Goal: Task Accomplishment & Management: Complete application form

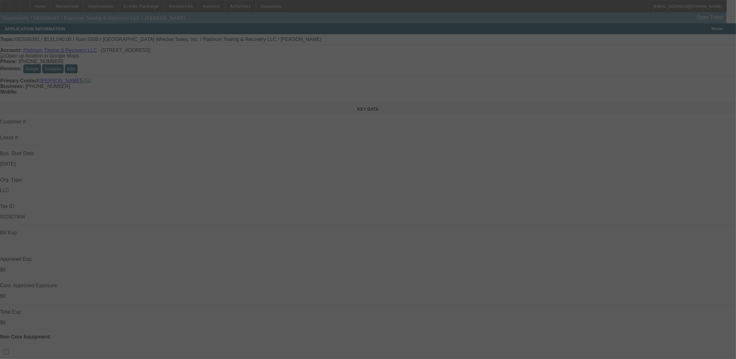
select select "0.1"
select select "0"
select select "2"
select select "0"
select select "6"
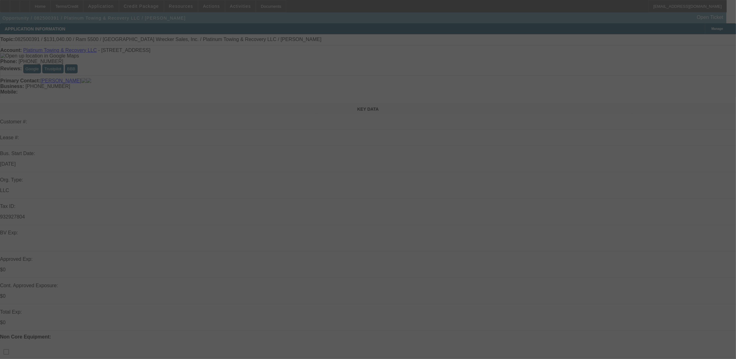
select select "0.1"
select select "0"
select select "2"
select select "0"
select select "6"
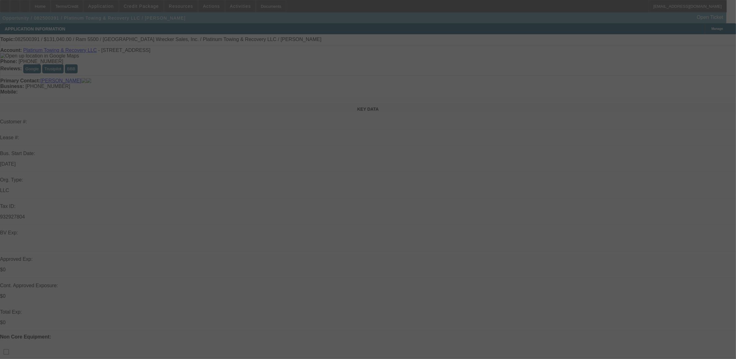
select select "0"
select select "2"
select select "0"
select select "6"
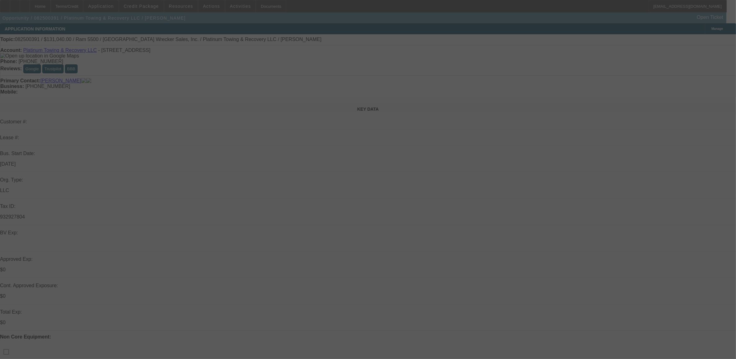
select select "0"
select select "2"
select select "0"
select select "6"
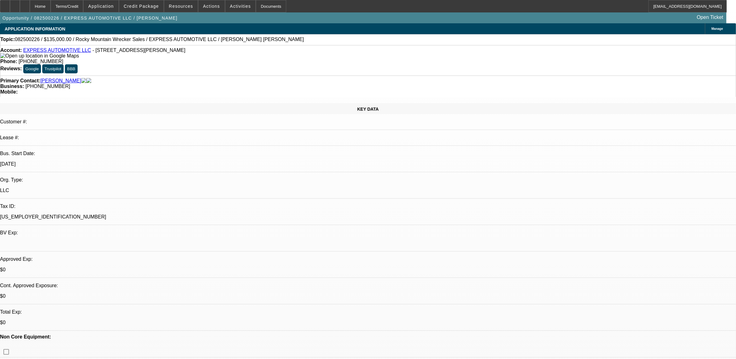
select select "0"
select select "2"
select select "0.1"
select select "4"
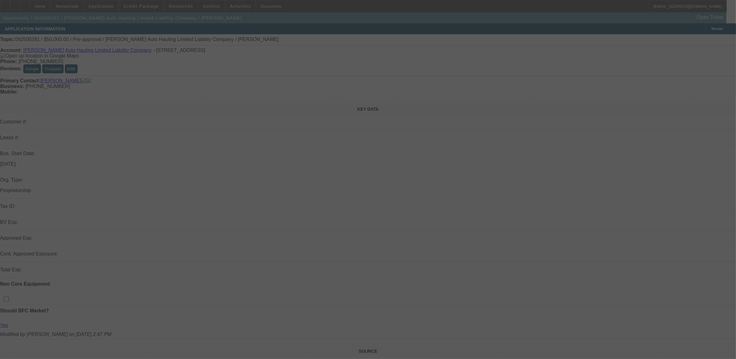
select select "0"
select select "2"
select select "0.1"
select select "4"
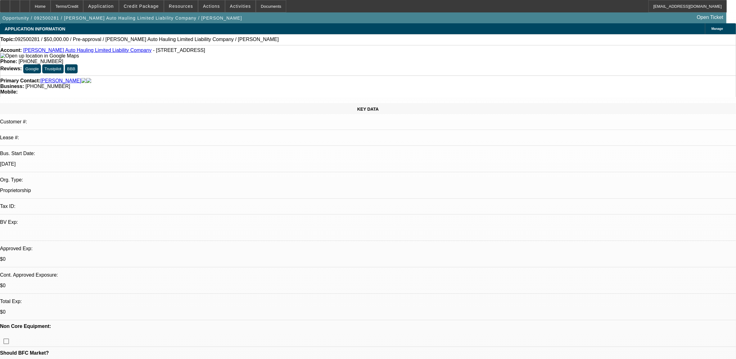
click at [151, 7] on span "Credit Package" at bounding box center [141, 6] width 35 height 5
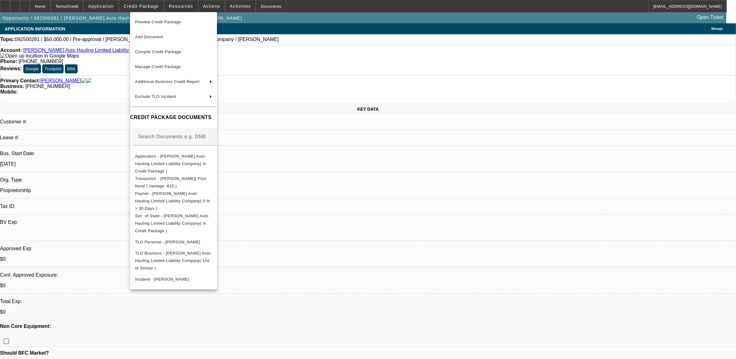
click at [145, 24] on span "Preview Credit Package" at bounding box center [173, 21] width 77 height 7
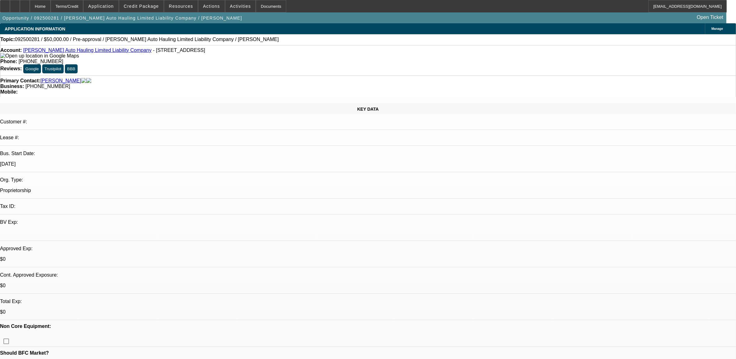
drag, startPoint x: 564, startPoint y: 71, endPoint x: 545, endPoint y: 54, distance: 26.0
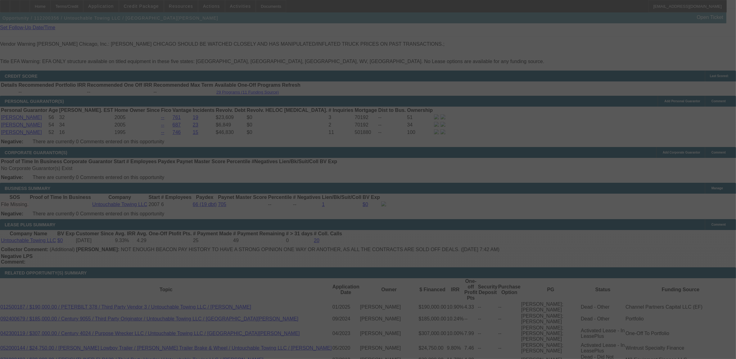
scroll to position [924, 0]
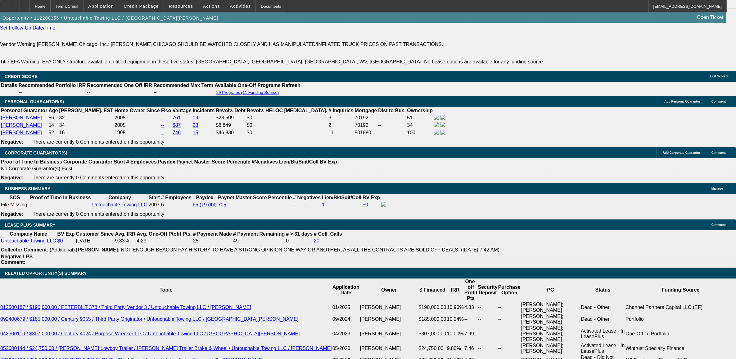
select select "0"
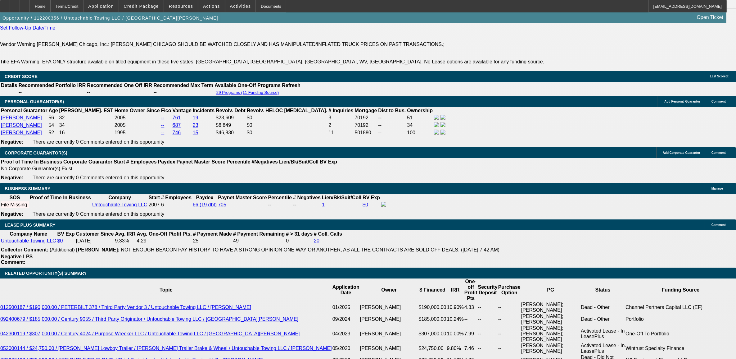
select select "0"
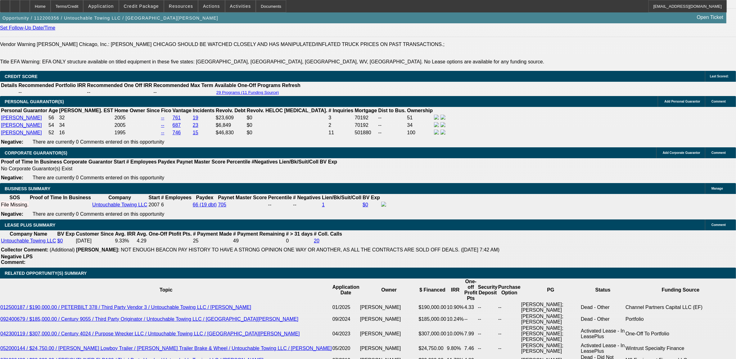
select select "0"
select select "1"
select select "6"
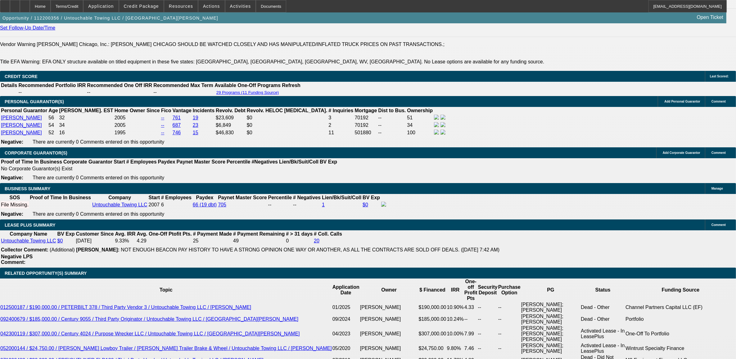
select select "1"
select select "6"
select select "1"
select select "2"
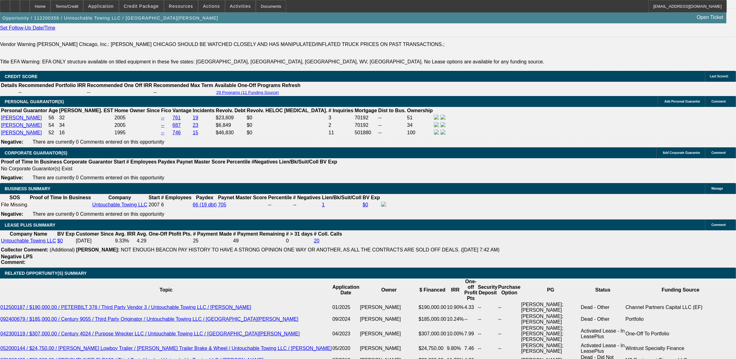
select select "6"
select select "1"
select select "2"
select select "6"
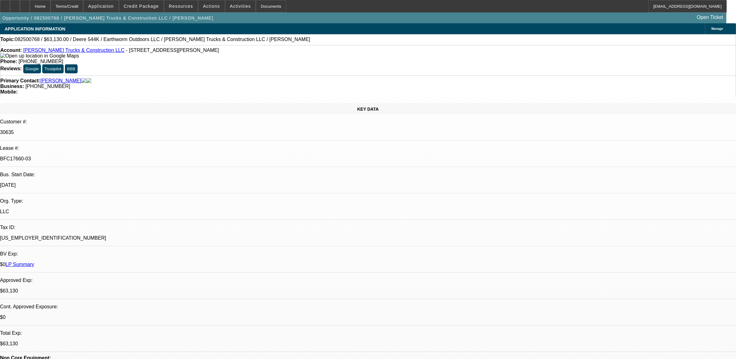
select select "0"
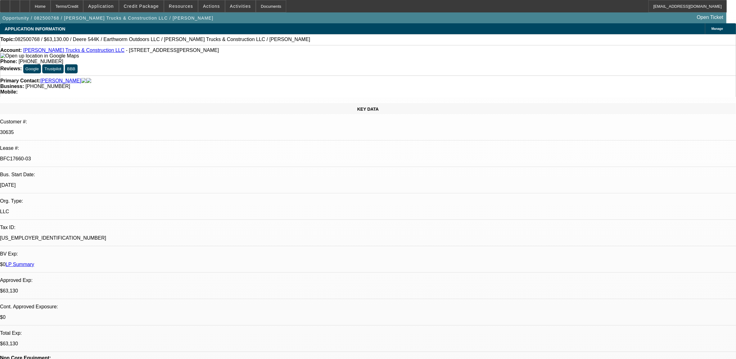
select select "0"
select select "0.1"
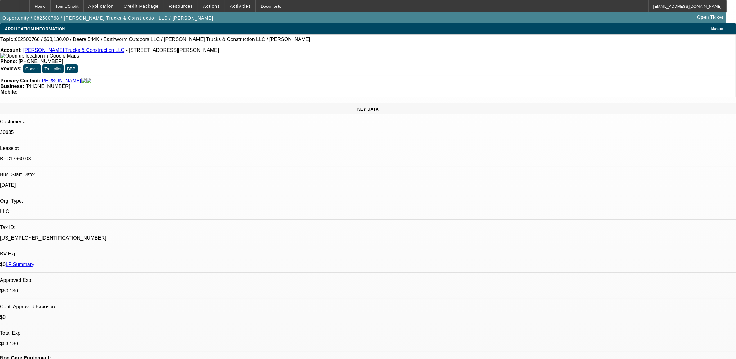
select select "0"
select select "1"
select select "2"
select select "6"
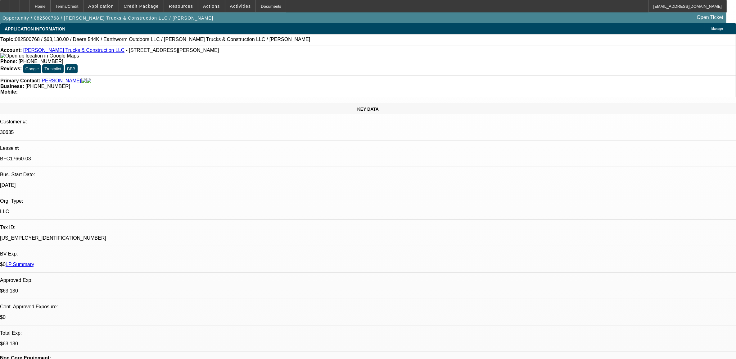
select select "1"
select select "2"
select select "6"
select select "1"
select select "2"
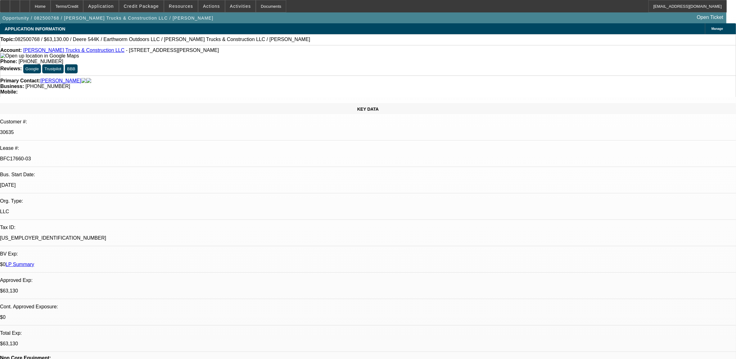
select select "6"
select select "1"
select select "2"
select select "6"
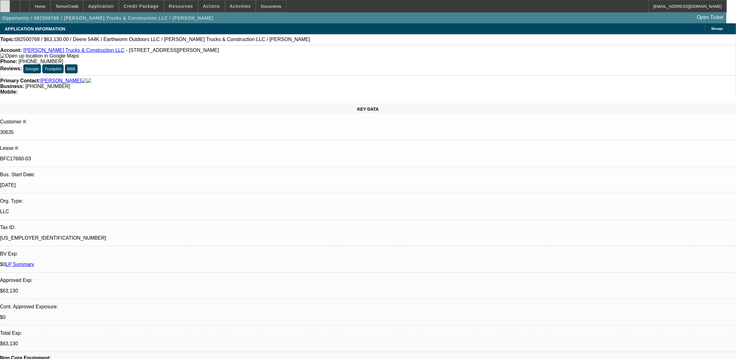
click at [10, 8] on div at bounding box center [5, 6] width 10 height 12
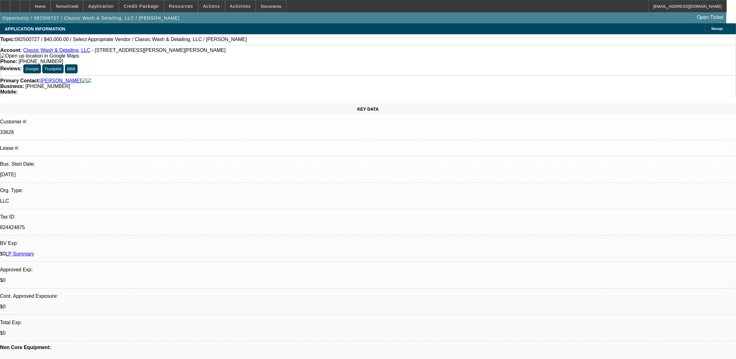
select select "0"
select select "2"
select select "0.1"
select select "4"
